Goal: Task Accomplishment & Management: Use online tool/utility

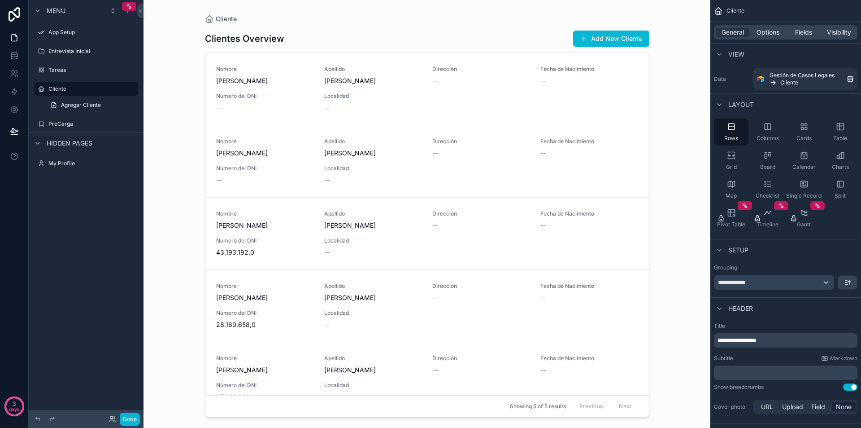
click at [79, 262] on div "Menu App Setup Entrevista Inicial Tareas Cliente Agregar Cliente PreCarga Hidde…" at bounding box center [86, 208] width 115 height 417
click at [801, 182] on icon "scrollable content" at bounding box center [804, 183] width 9 height 9
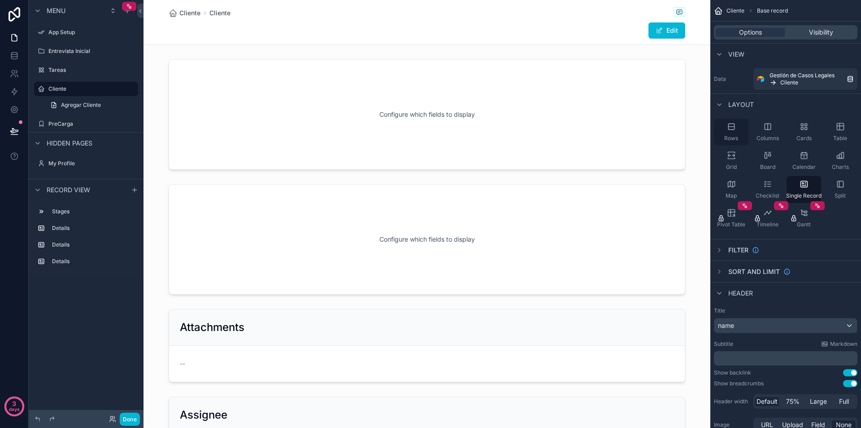
click at [729, 125] on icon "scrollable content" at bounding box center [731, 126] width 9 height 9
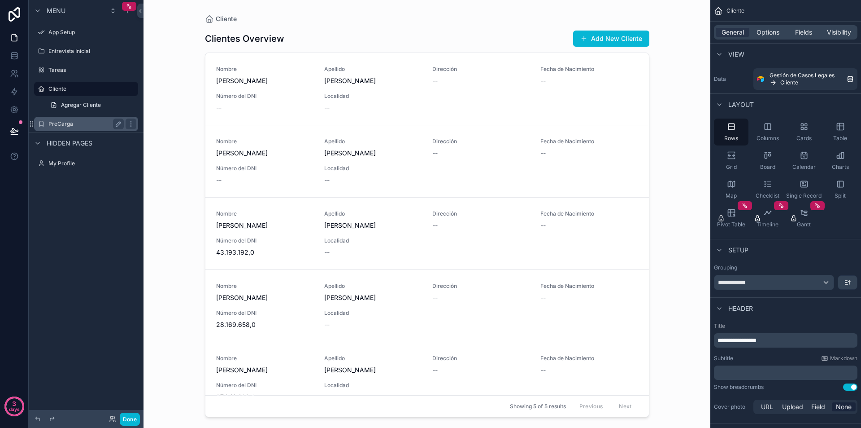
click at [52, 124] on label "PreCarga" at bounding box center [84, 123] width 72 height 7
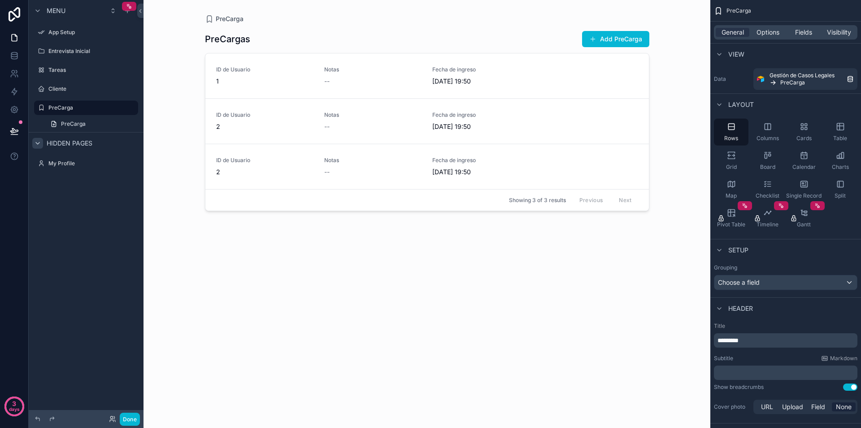
click at [38, 143] on icon "scrollable content" at bounding box center [37, 143] width 7 height 7
click at [130, 419] on button "Done" at bounding box center [130, 418] width 20 height 13
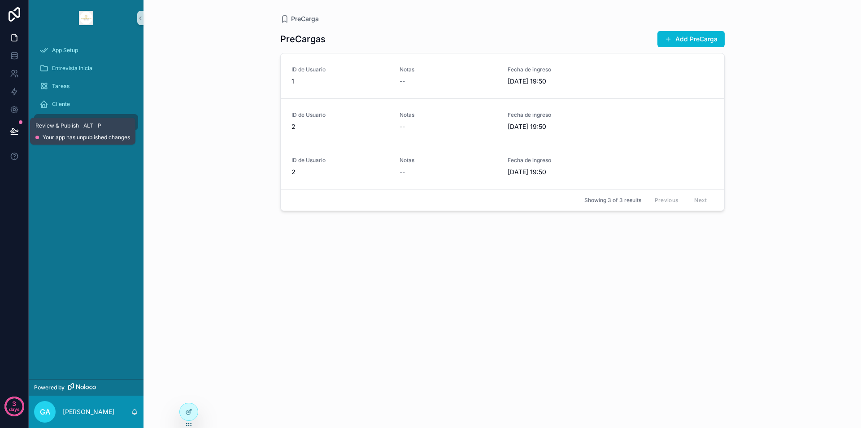
click at [18, 127] on icon at bounding box center [14, 131] width 9 height 9
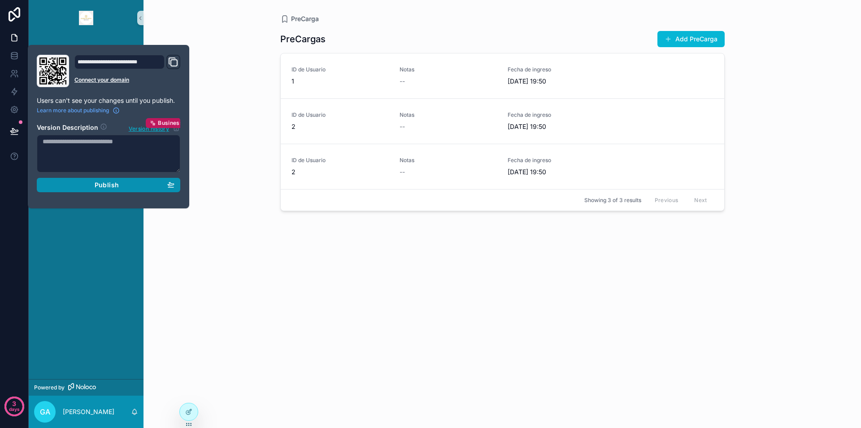
click at [92, 182] on div "Publish" at bounding box center [109, 185] width 132 height 8
